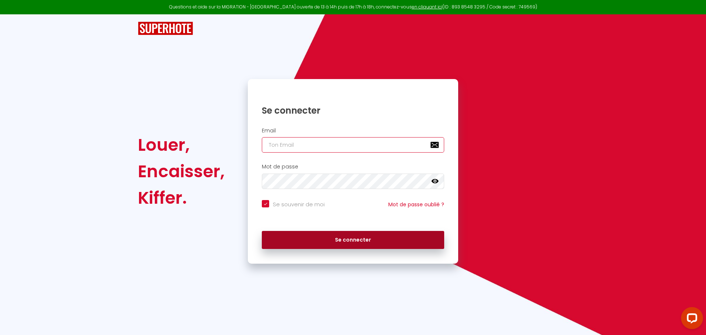
type input "[EMAIL_ADDRESS][DOMAIN_NAME]"
click at [344, 243] on button "Se connecter" at bounding box center [353, 240] width 182 height 18
checkbox input "true"
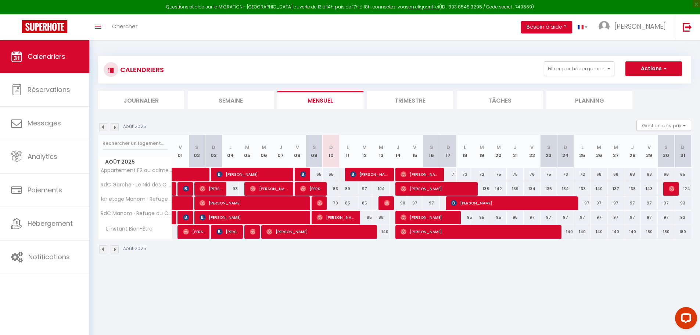
click at [336, 190] on div "83" at bounding box center [331, 189] width 17 height 14
type input "83"
type input "Dim 10 Août 2025"
type input "Lun 11 Août 2025"
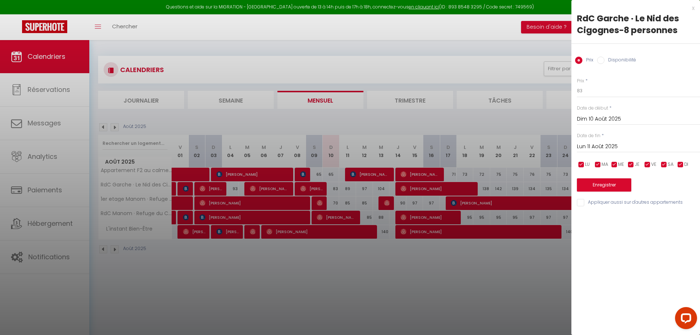
click at [415, 289] on div at bounding box center [350, 167] width 700 height 335
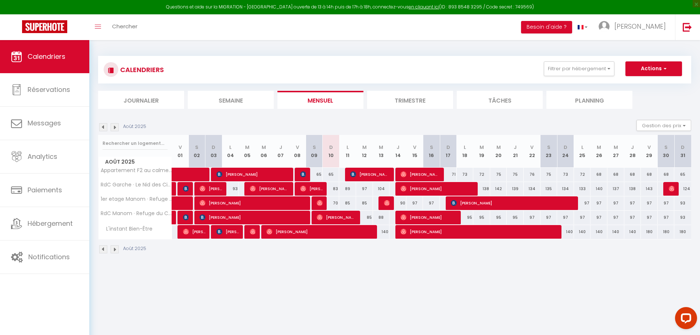
scroll to position [40, 0]
